Goal: Task Accomplishment & Management: Manage account settings

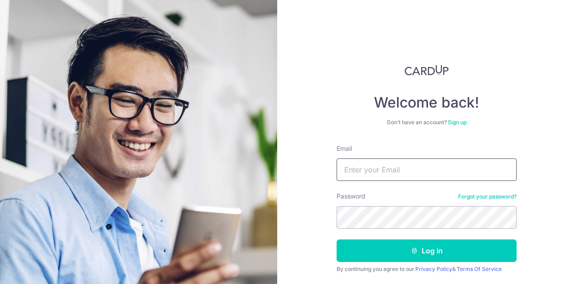
type input "[EMAIL_ADDRESS][DOMAIN_NAME]"
click at [336, 239] on button "Log in" at bounding box center [426, 250] width 180 height 22
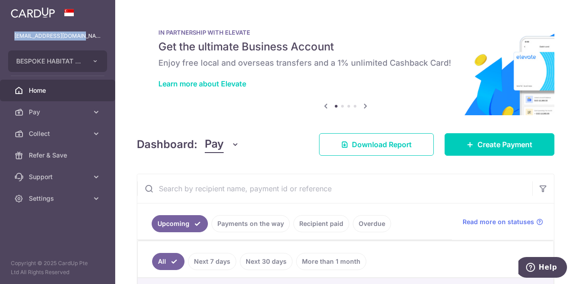
drag, startPoint x: 79, startPoint y: 38, endPoint x: 4, endPoint y: 38, distance: 74.7
click at [4, 38] on div "[EMAIL_ADDRESS][DOMAIN_NAME]" at bounding box center [57, 36] width 115 height 22
copy p "[EMAIL_ADDRESS][DOMAIN_NAME]"
